Goal: Check status

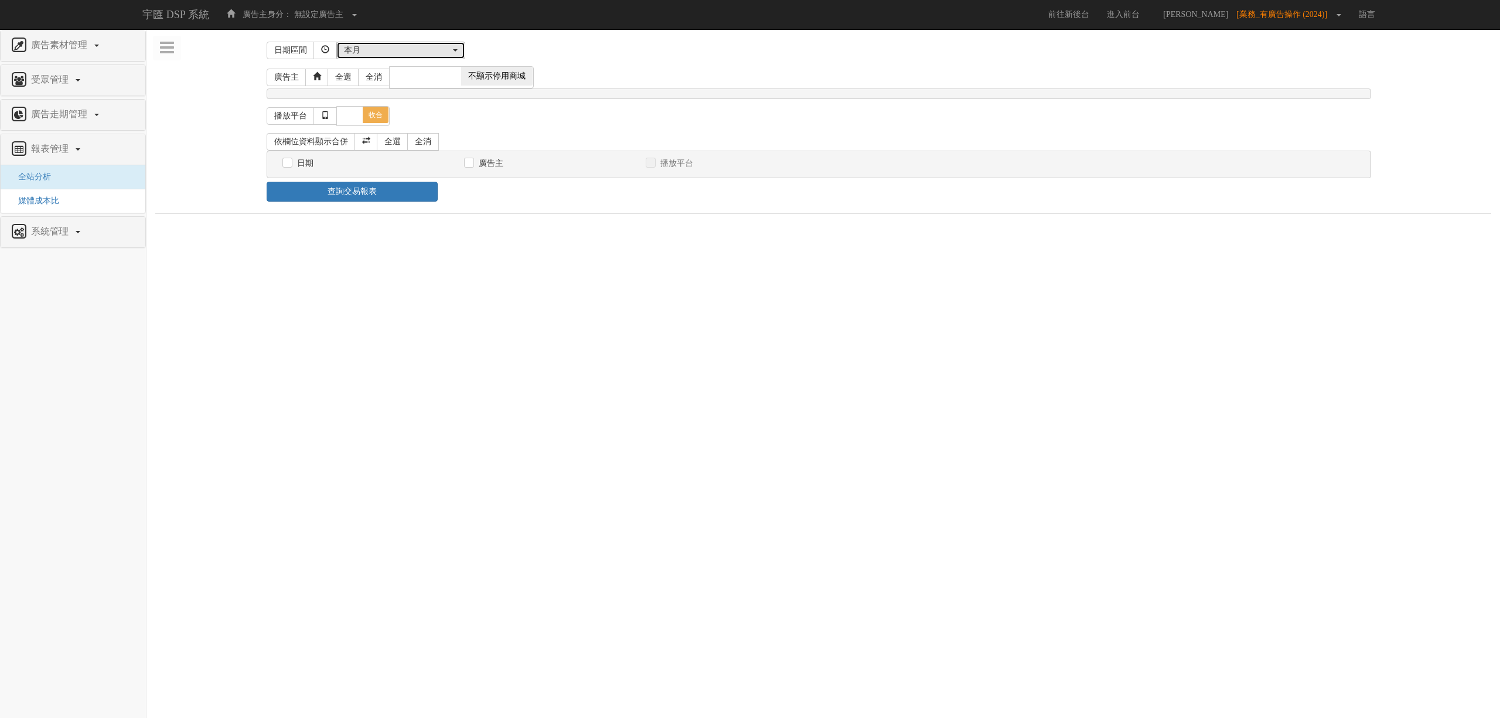
click at [413, 43] on button "本月" at bounding box center [400, 51] width 129 height 18
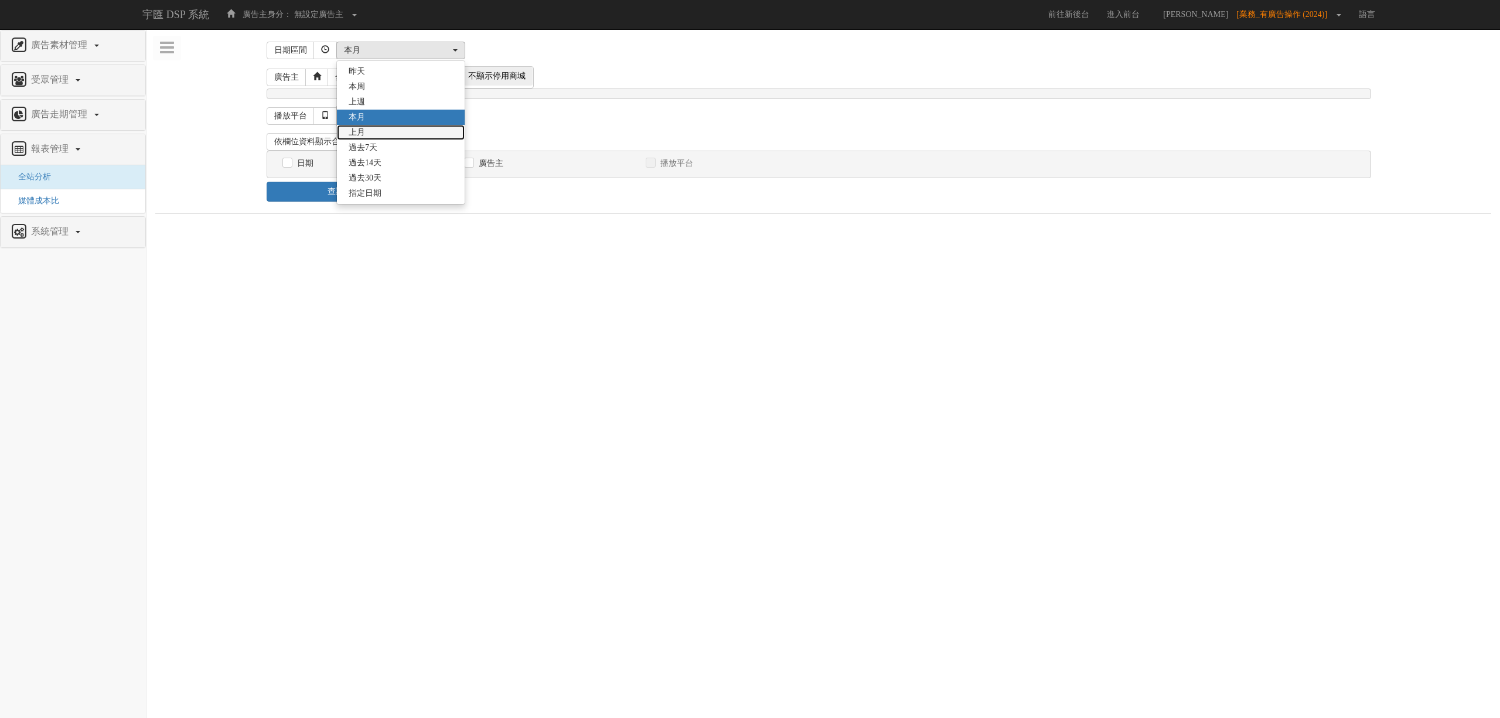
click at [385, 137] on link "上月" at bounding box center [401, 132] width 128 height 15
select select "LastMonth"
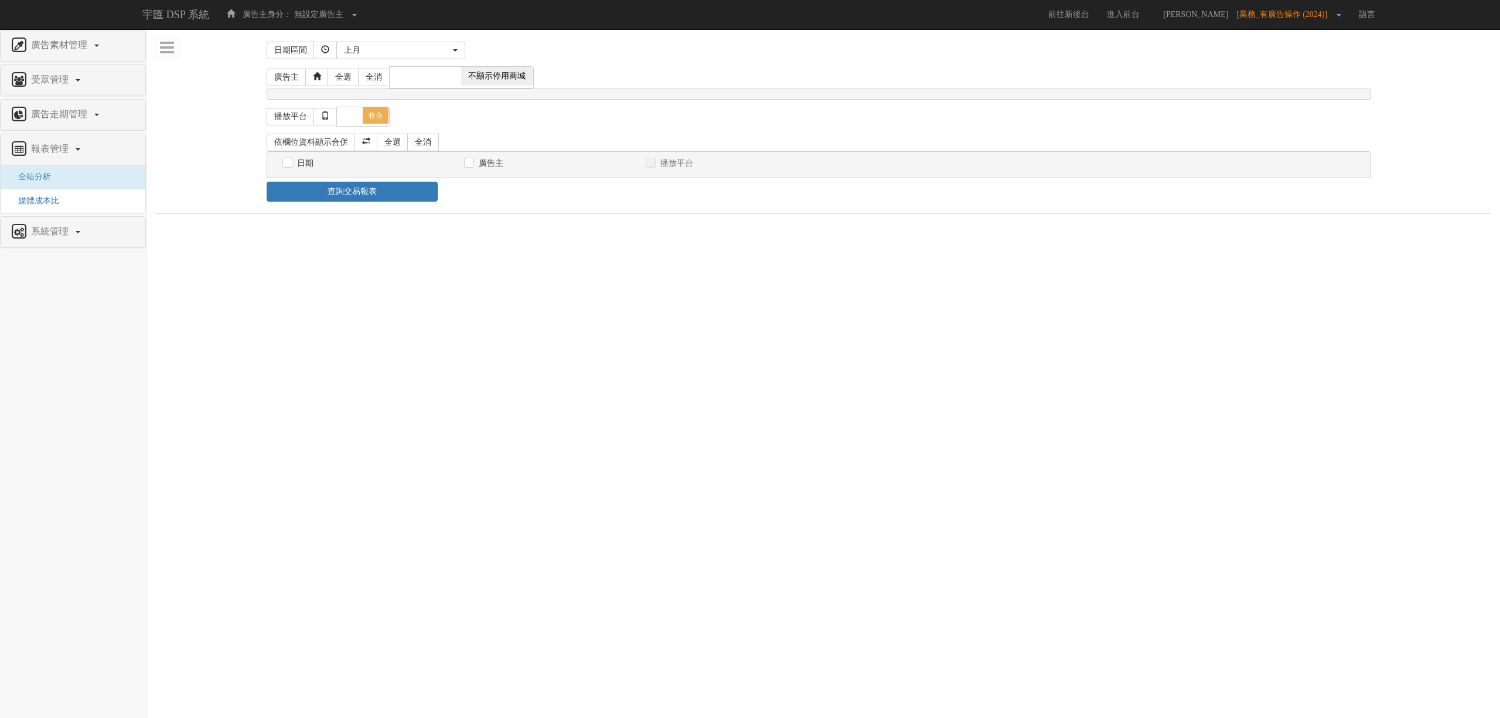
click at [646, 122] on div "播放平台 全選 全消 展開 收合 PC iPhone iPad Android 其它裝置" at bounding box center [823, 116] width 1113 height 27
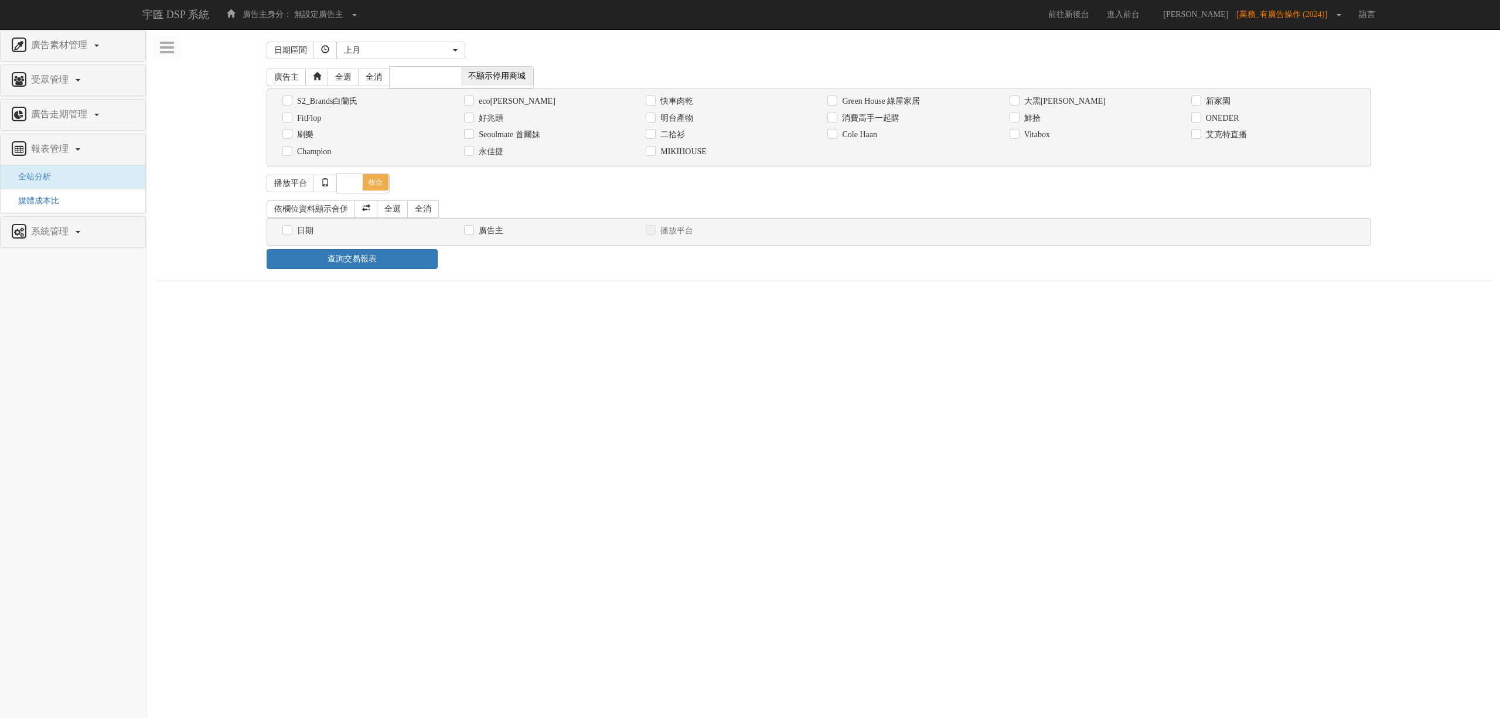
click at [887, 111] on div "消費高手一起購" at bounding box center [910, 118] width 182 height 17
click at [851, 114] on label "消費高手一起購" at bounding box center [869, 119] width 60 height 12
click at [835, 114] on input "消費高手一起購" at bounding box center [831, 118] width 8 height 8
checkbox input "true"
click at [302, 235] on label "日期" at bounding box center [303, 231] width 19 height 12
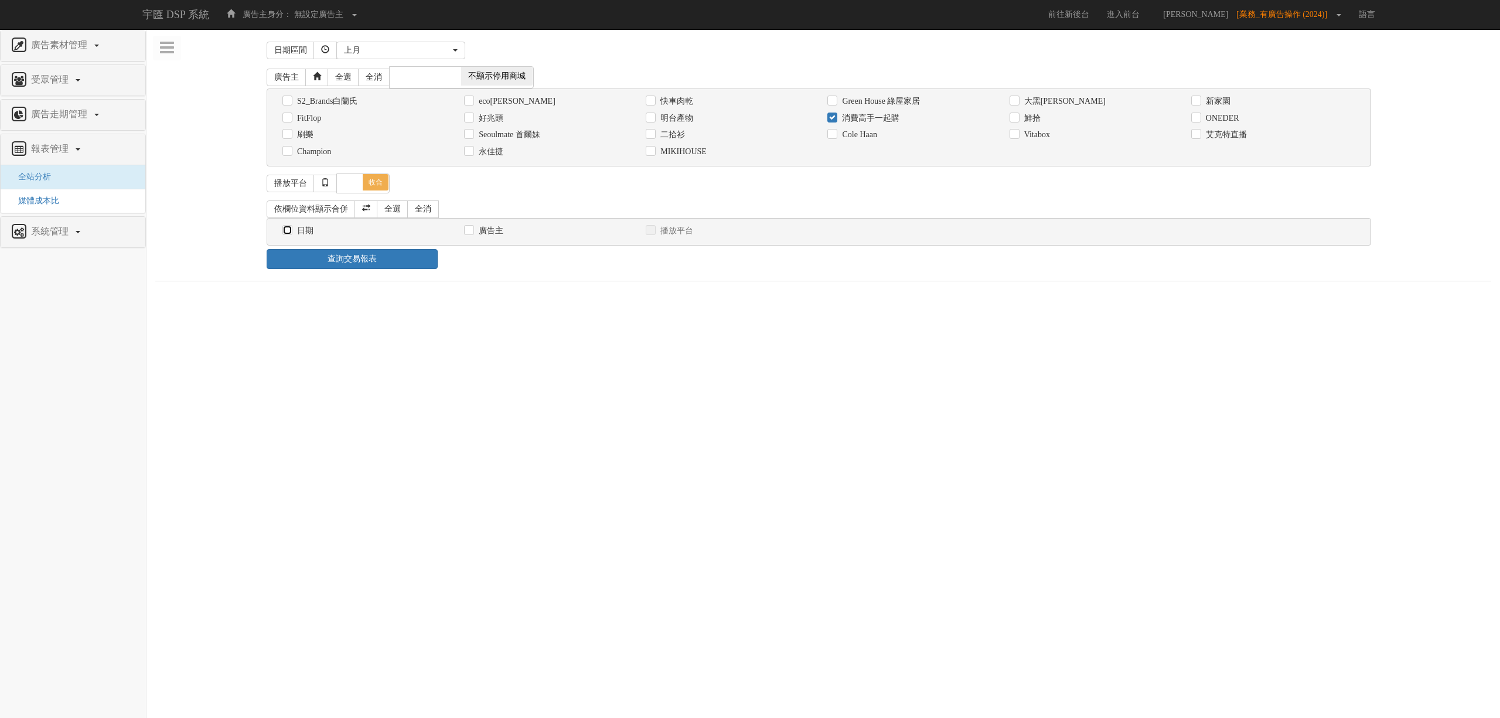
click at [290, 234] on input "日期" at bounding box center [286, 231] width 8 height 8
checkbox input "true"
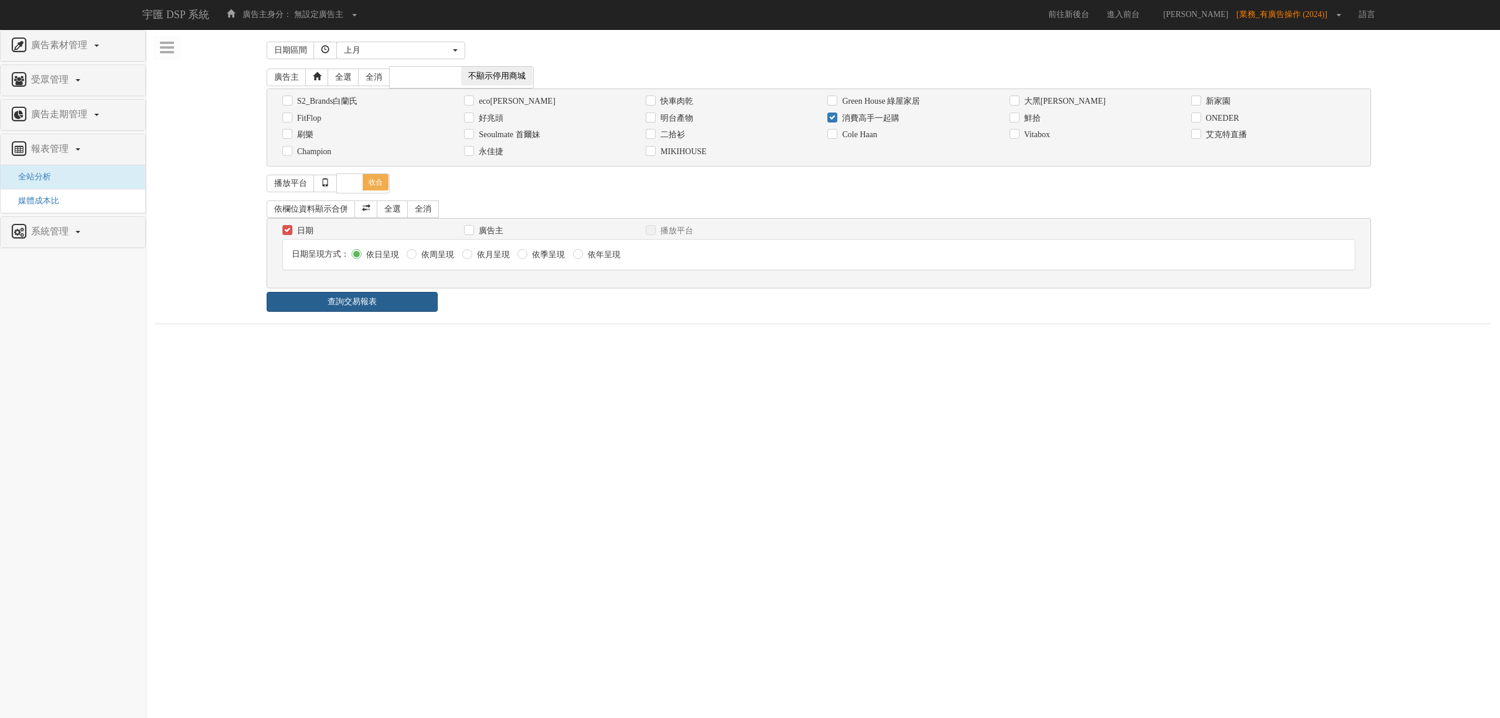
click at [343, 306] on link "查詢交易報表" at bounding box center [352, 302] width 171 height 20
click at [534, 319] on div "日期區間 昨天 本周 上週 本月 上月 過去7天 過去14天 過去30天 指定日期 上月 昨天 本周 上週 本月 上月 過去7天 過去14天 過去30天 指定…" at bounding box center [823, 181] width 1336 height 286
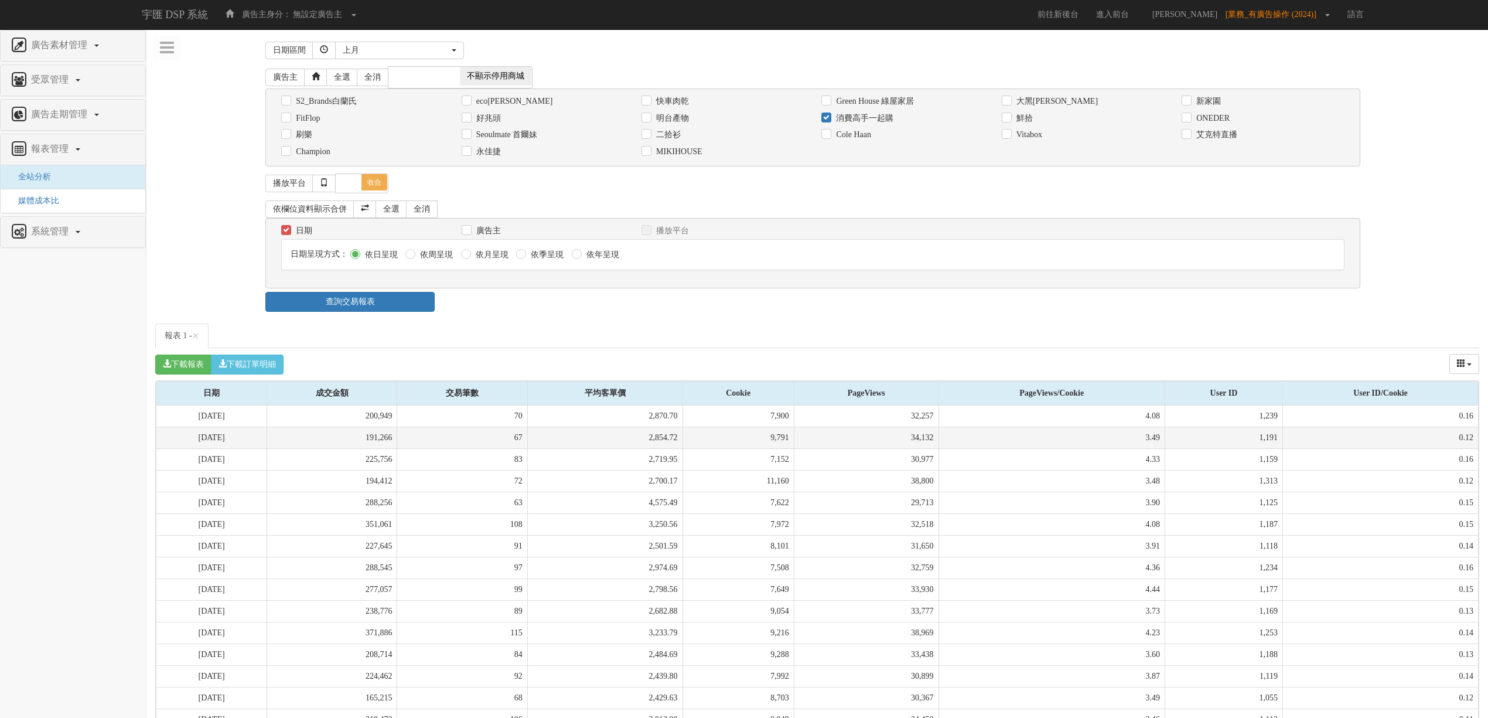
click at [741, 432] on td "9,791" at bounding box center [738, 438] width 111 height 22
click at [364, 45] on div "上月" at bounding box center [396, 51] width 107 height 12
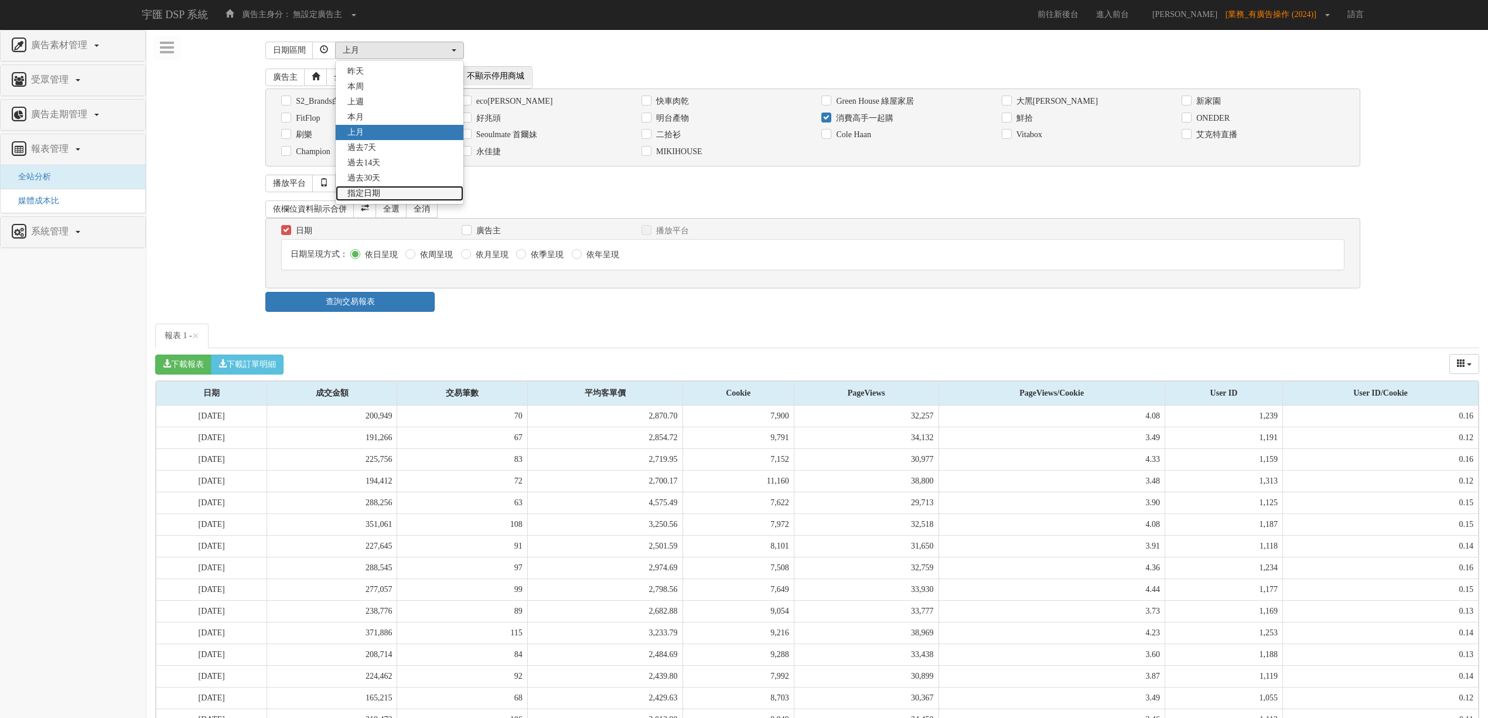
click at [391, 195] on link "指定日期" at bounding box center [400, 193] width 128 height 15
select select "Custom"
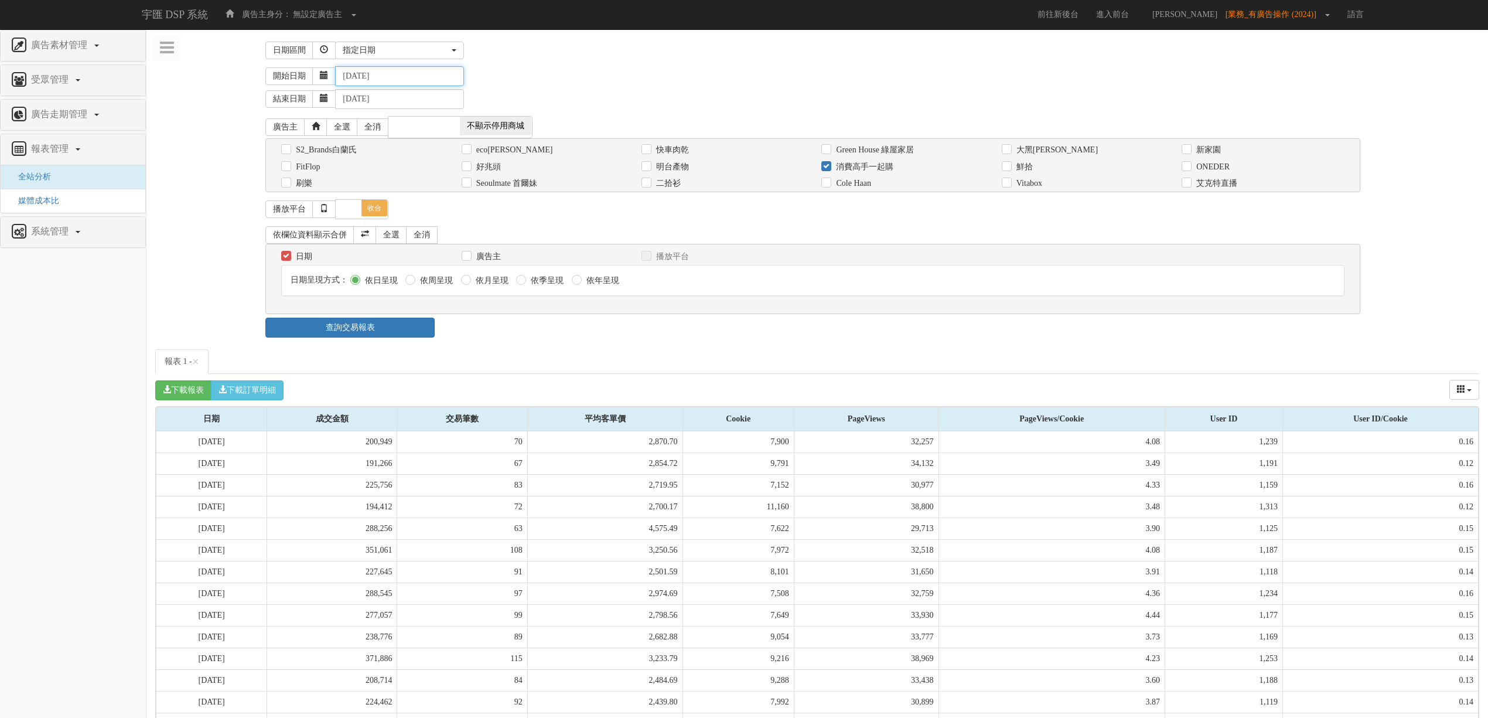
click at [364, 76] on input "[DATE]" at bounding box center [399, 76] width 129 height 20
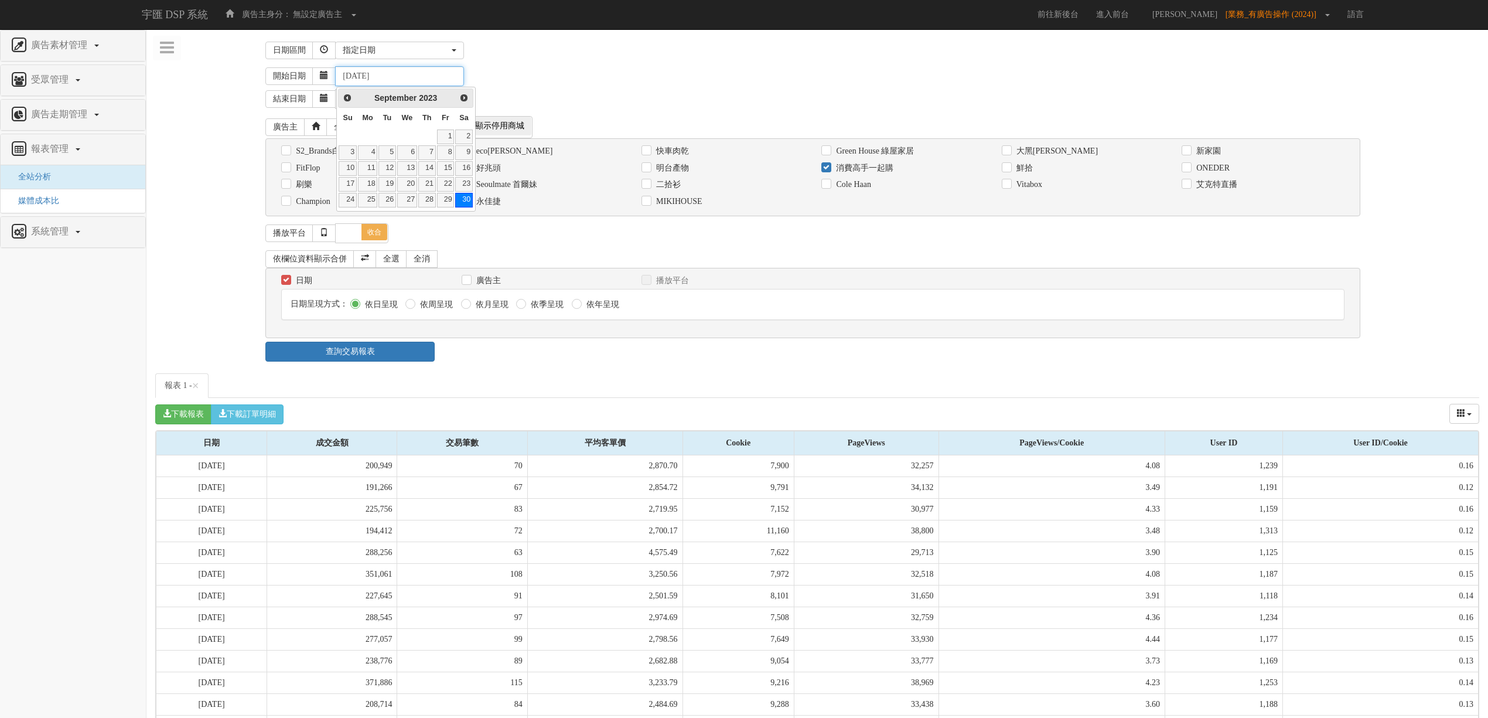
click at [403, 76] on input "[DATE]" at bounding box center [399, 76] width 129 height 20
drag, startPoint x: 403, startPoint y: 76, endPoint x: 491, endPoint y: 76, distance: 87.9
click at [477, 76] on div "開始日期 [DATE]" at bounding box center [872, 76] width 1214 height 20
type input "[DATE]"
click at [491, 76] on div "開始日期 [DATE]" at bounding box center [872, 76] width 1214 height 20
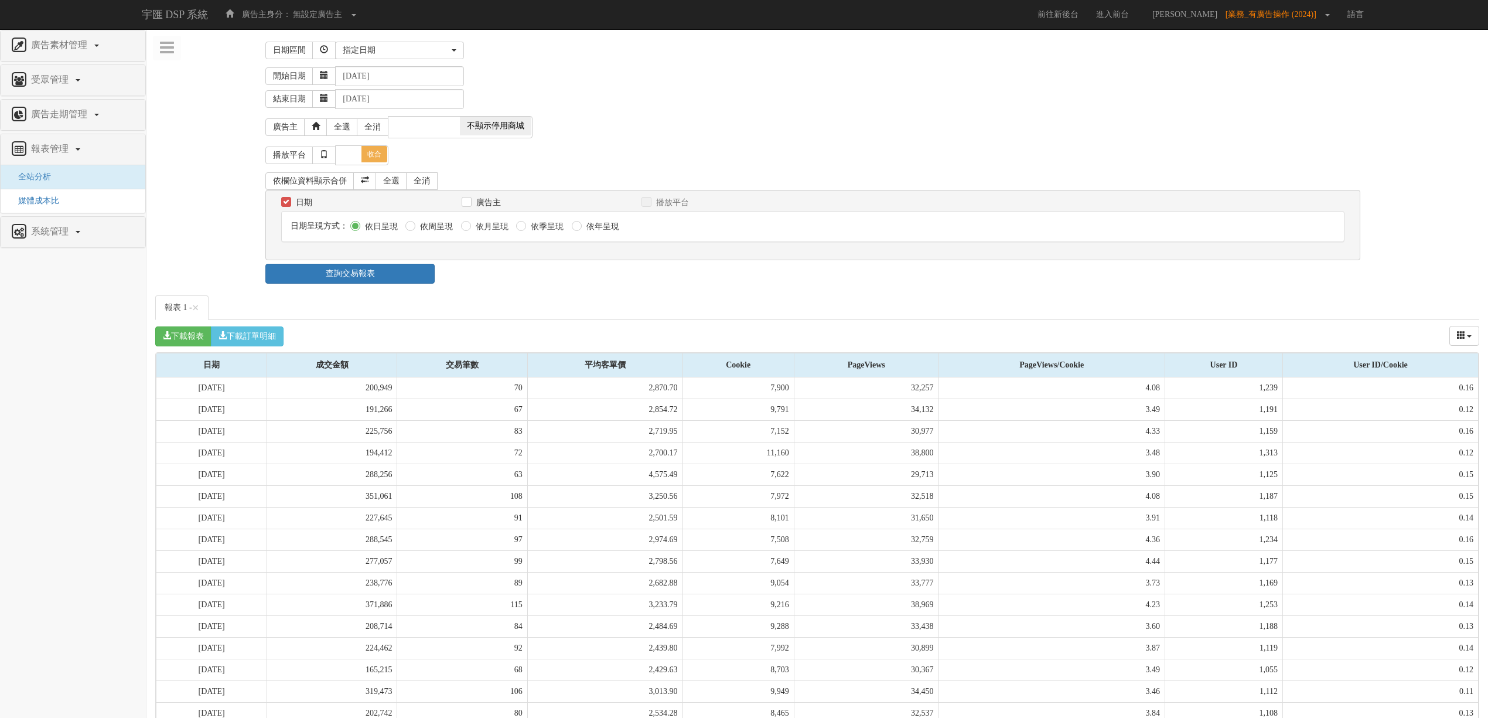
click at [488, 231] on label "依月呈現" at bounding box center [491, 227] width 36 height 12
click at [469, 230] on input "依月呈現" at bounding box center [465, 227] width 8 height 8
radio input "true"
click at [373, 76] on input "[DATE]" at bounding box center [399, 76] width 129 height 20
click at [376, 76] on input "[DATE]" at bounding box center [399, 76] width 129 height 20
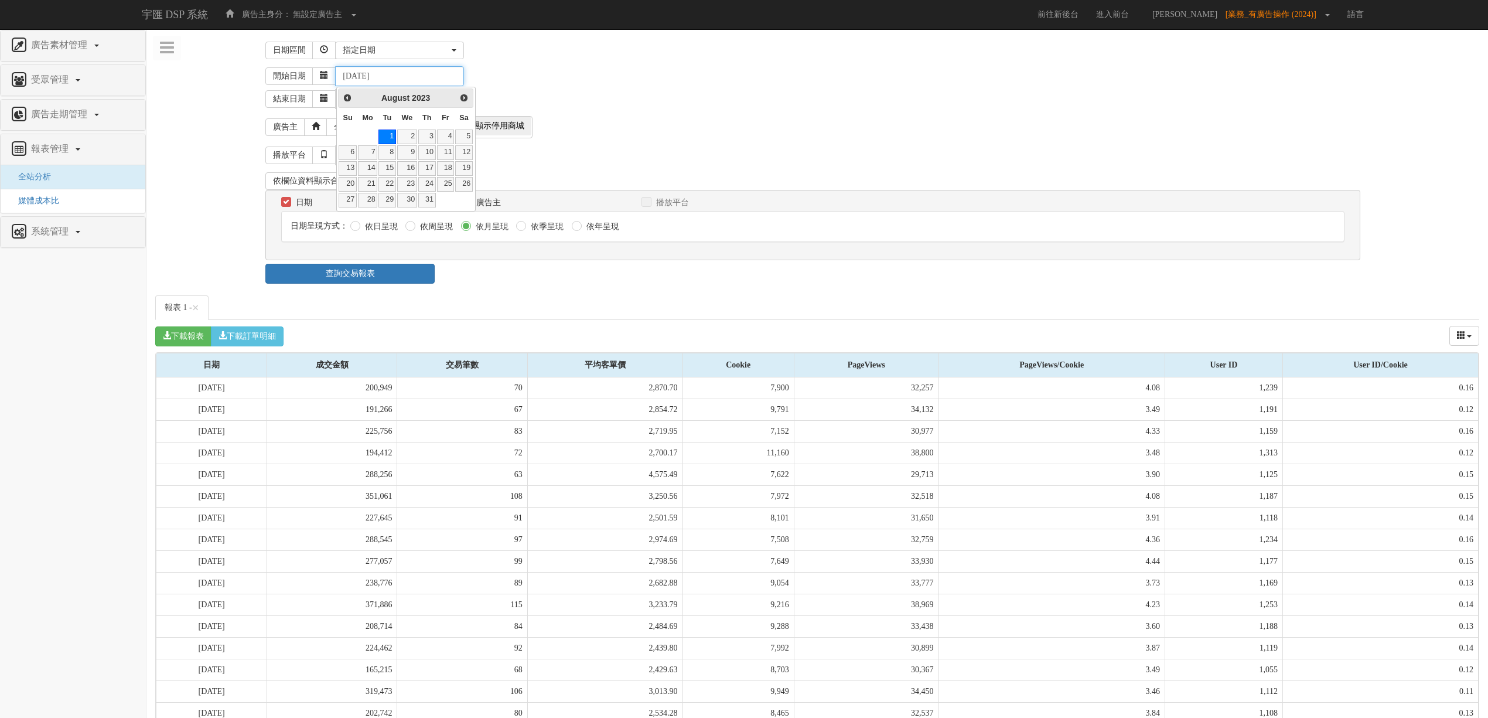
type input "[DATE]"
click at [629, 76] on div "開始日期 [DATE]" at bounding box center [872, 76] width 1214 height 20
click at [507, 121] on span "不顯示停用商城" at bounding box center [495, 126] width 71 height 19
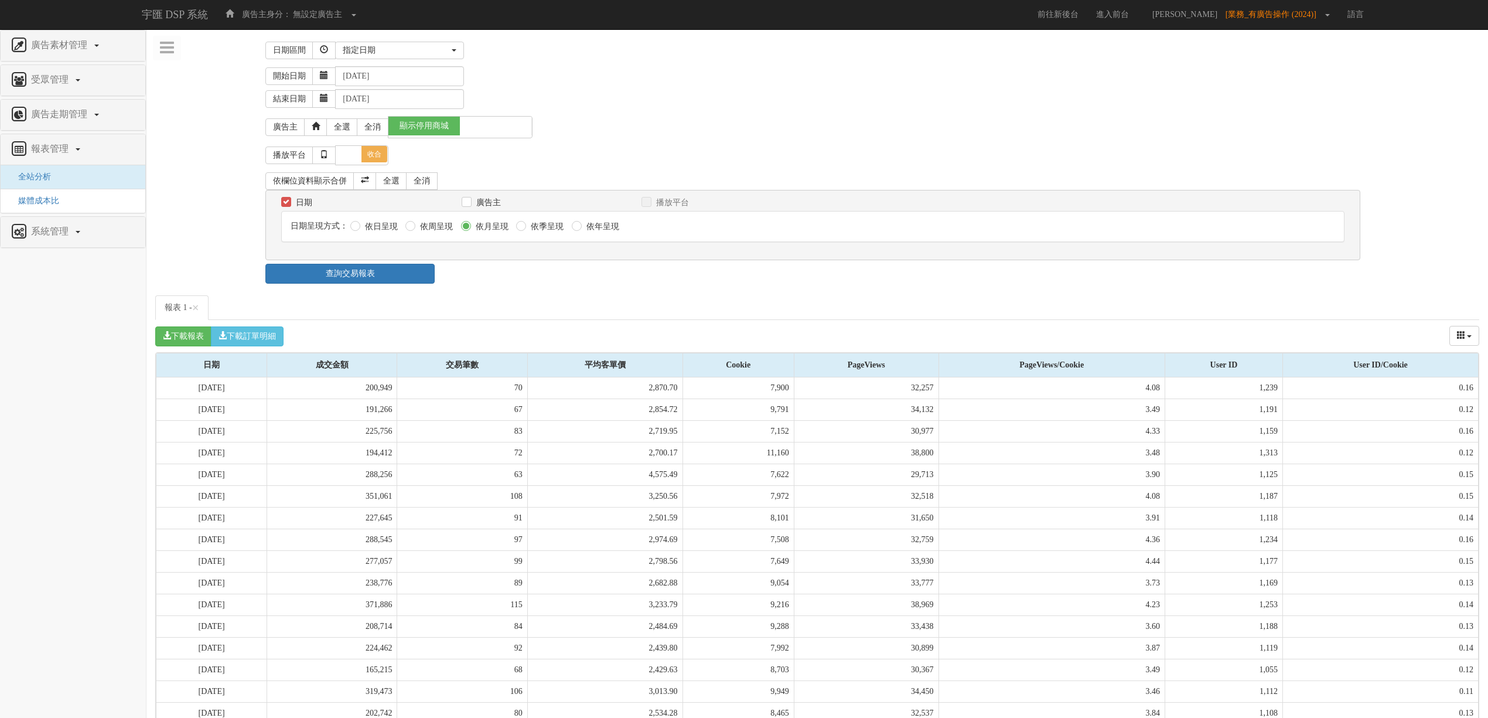
click at [507, 125] on span at bounding box center [495, 126] width 71 height 19
checkbox input "false"
click at [610, 116] on div "廣告主 全選 全消 顯示停用商城 不顯示停用商城" at bounding box center [812, 127] width 1095 height 22
click at [396, 275] on link "查詢交易報表" at bounding box center [349, 274] width 169 height 20
